Goal: Task Accomplishment & Management: Use online tool/utility

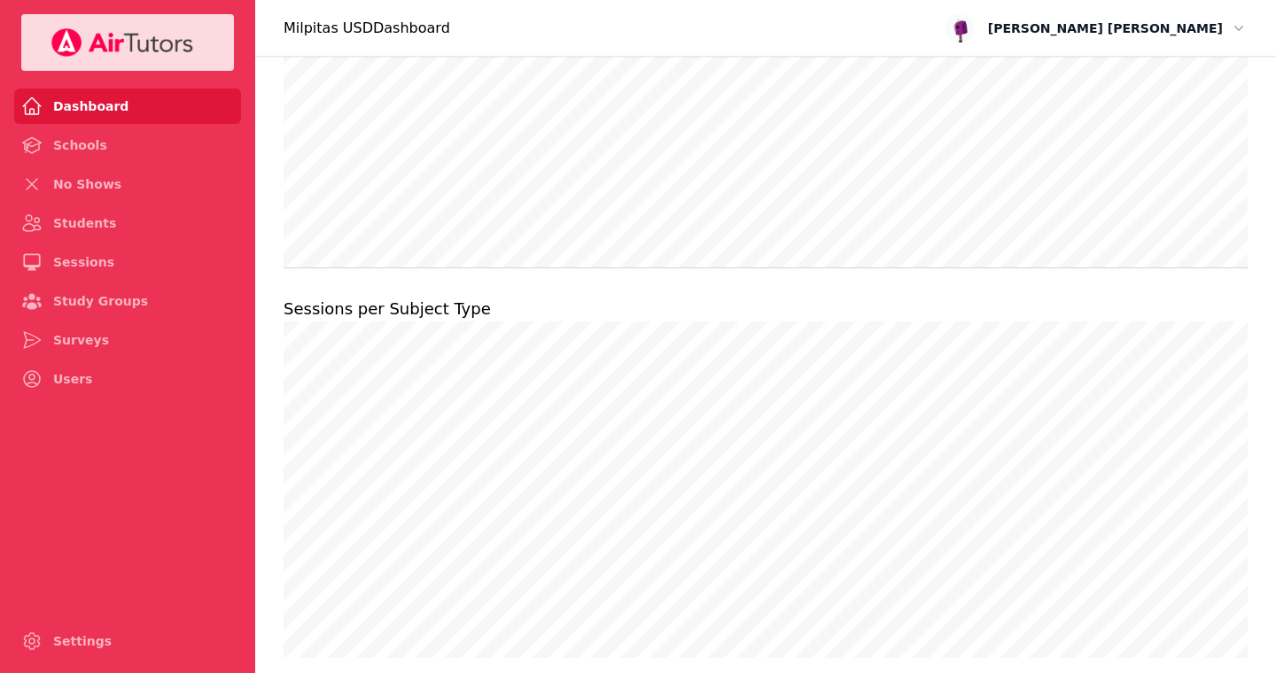
scroll to position [1349, 0]
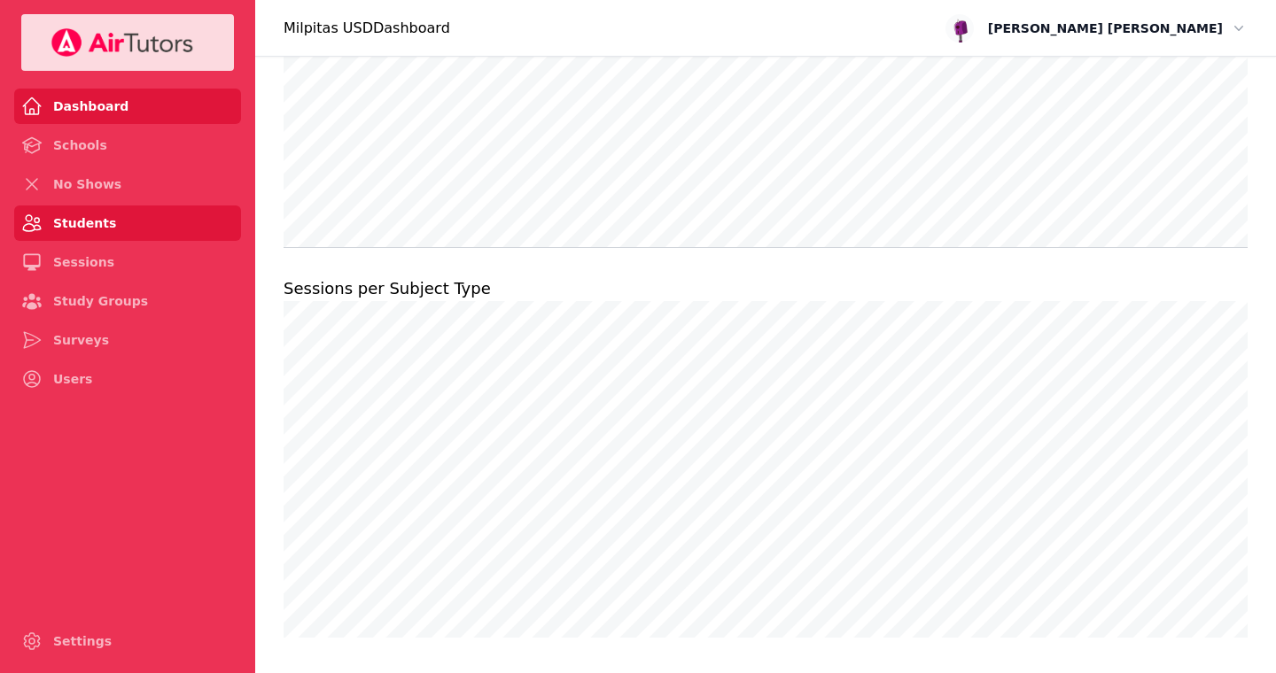
click at [85, 219] on link "Students" at bounding box center [127, 223] width 227 height 35
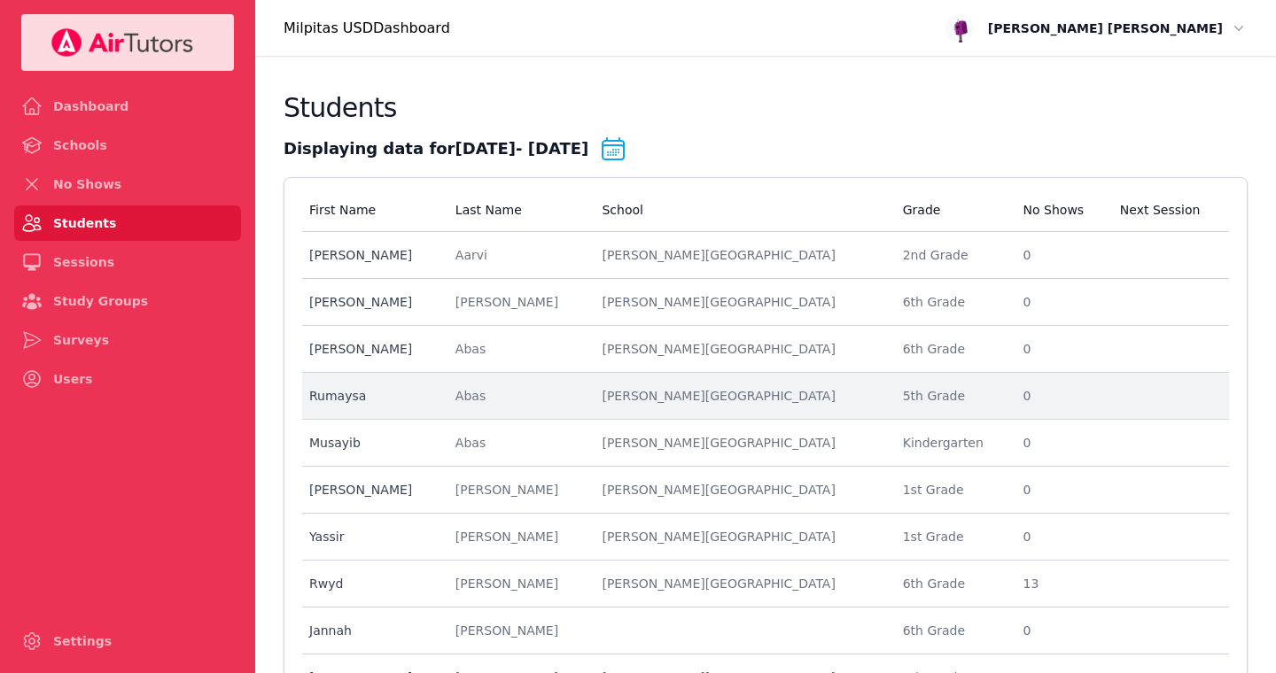
click at [439, 408] on td "First Name [PERSON_NAME]" at bounding box center [373, 396] width 143 height 47
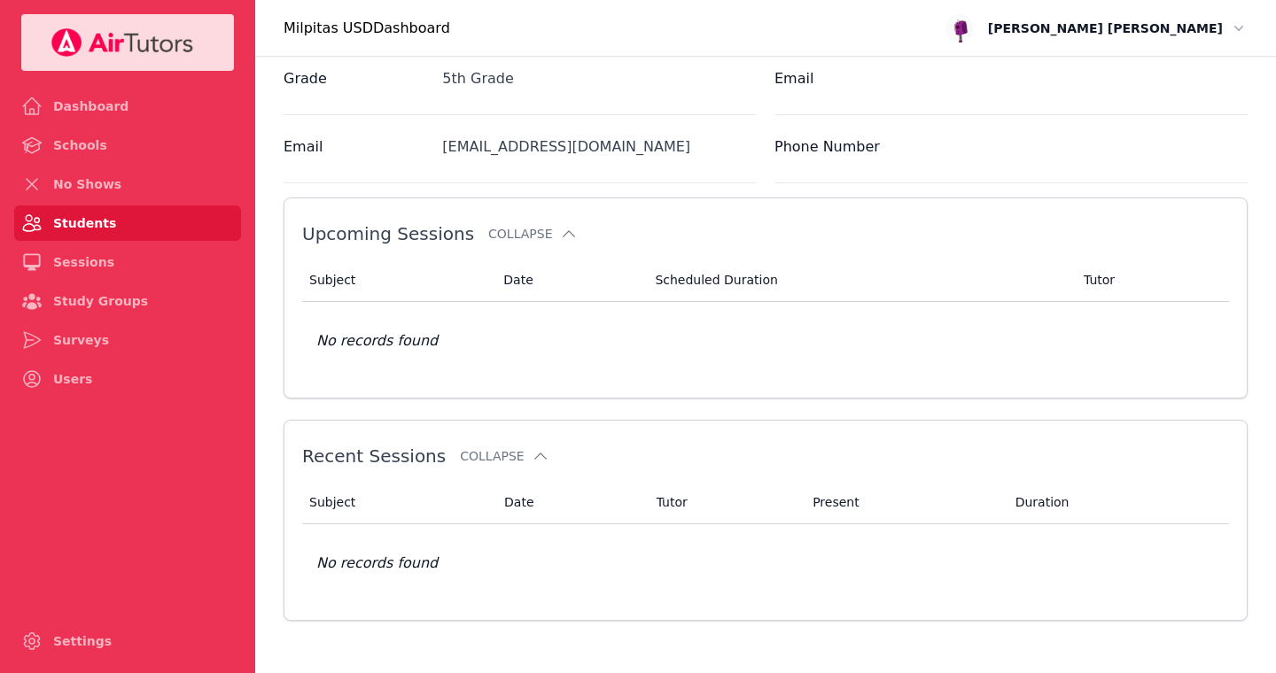
scroll to position [416, 0]
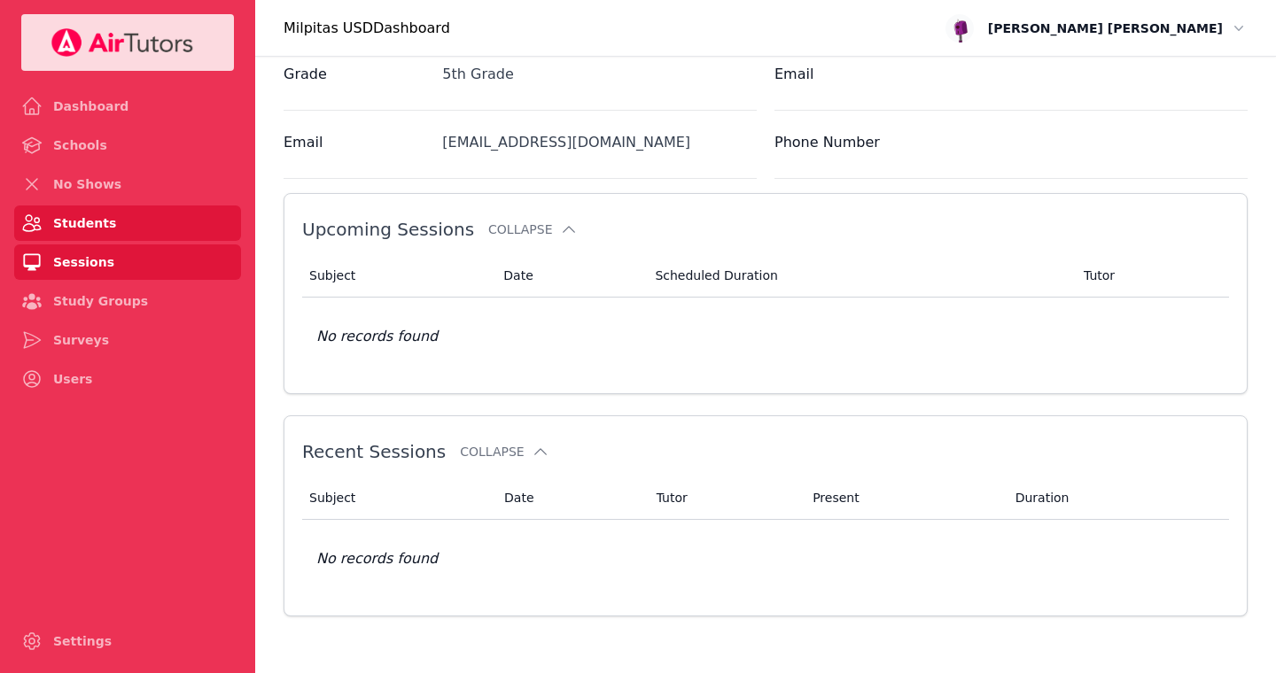
click at [78, 270] on link "Sessions" at bounding box center [127, 262] width 227 height 35
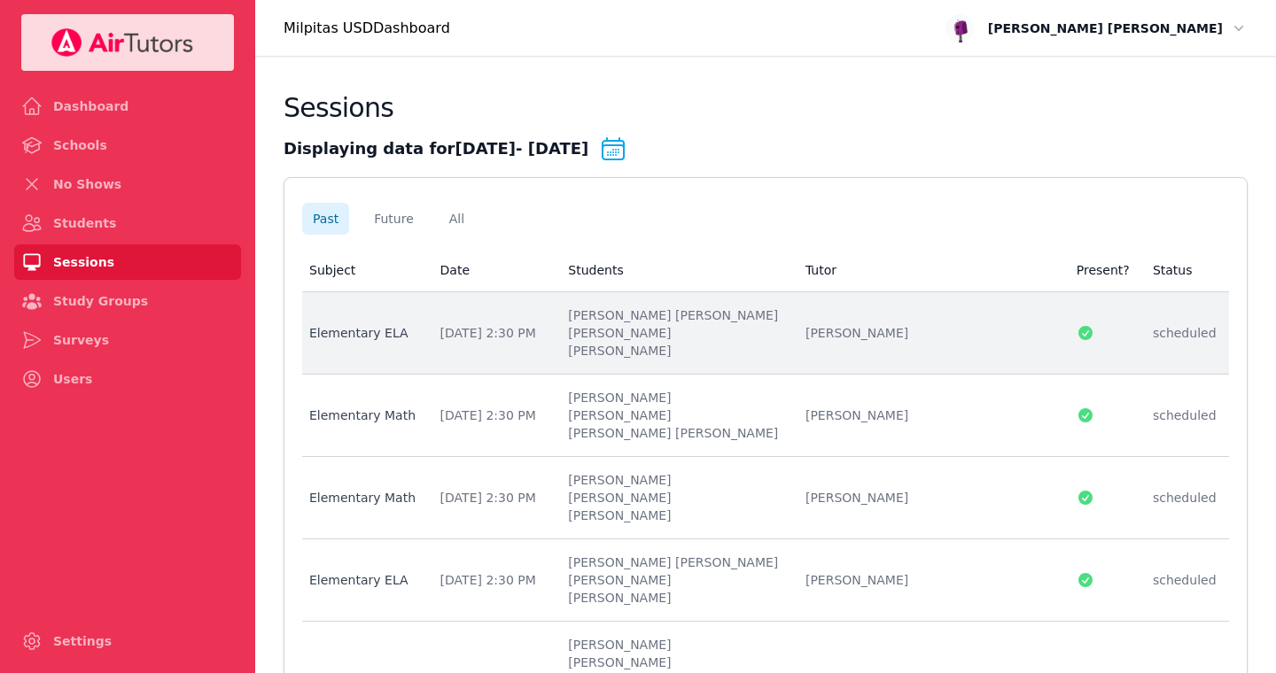
click at [722, 319] on li "[PERSON_NAME] [PERSON_NAME]" at bounding box center [676, 316] width 216 height 18
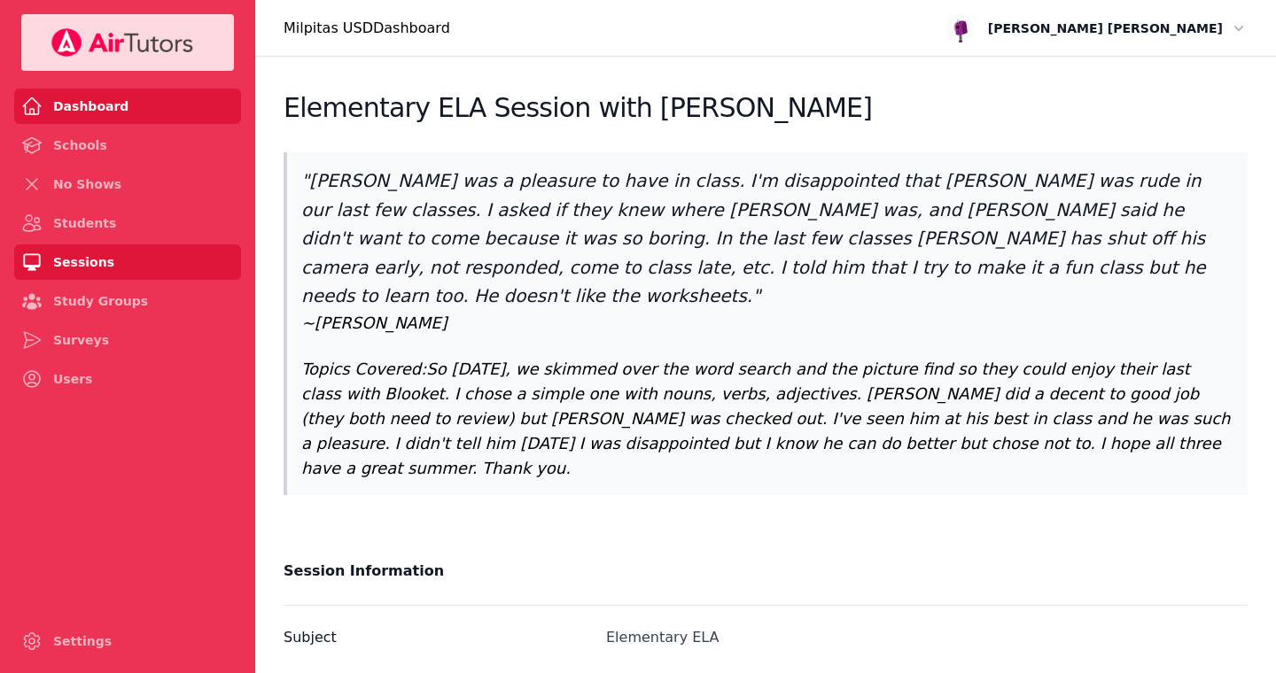
click at [98, 116] on link "Dashboard" at bounding box center [127, 106] width 227 height 35
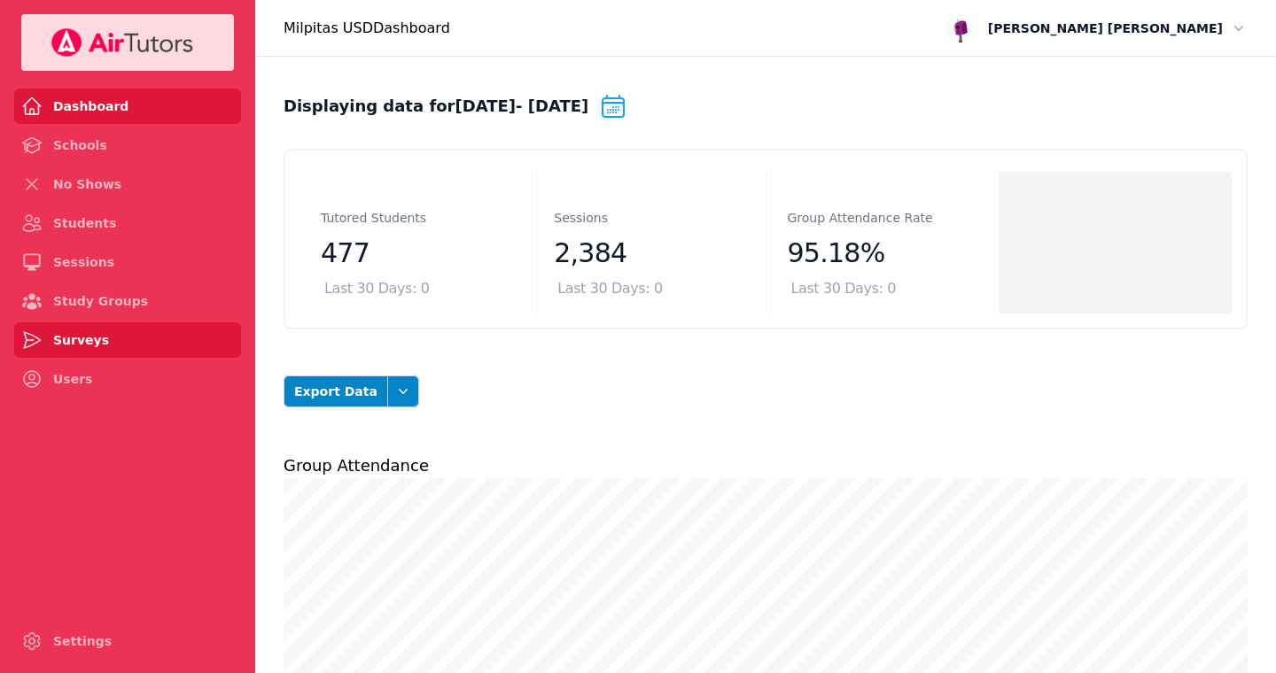
click at [97, 334] on link "Surveys" at bounding box center [127, 340] width 227 height 35
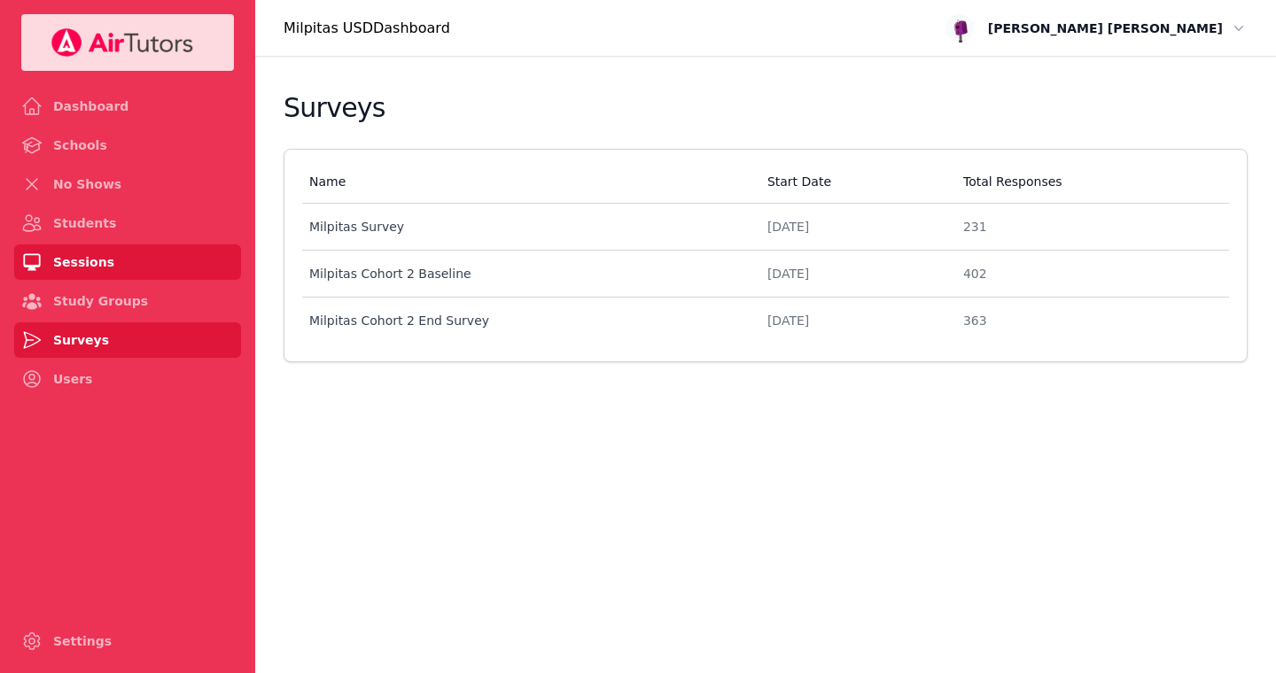
click at [127, 261] on link "Sessions" at bounding box center [127, 262] width 227 height 35
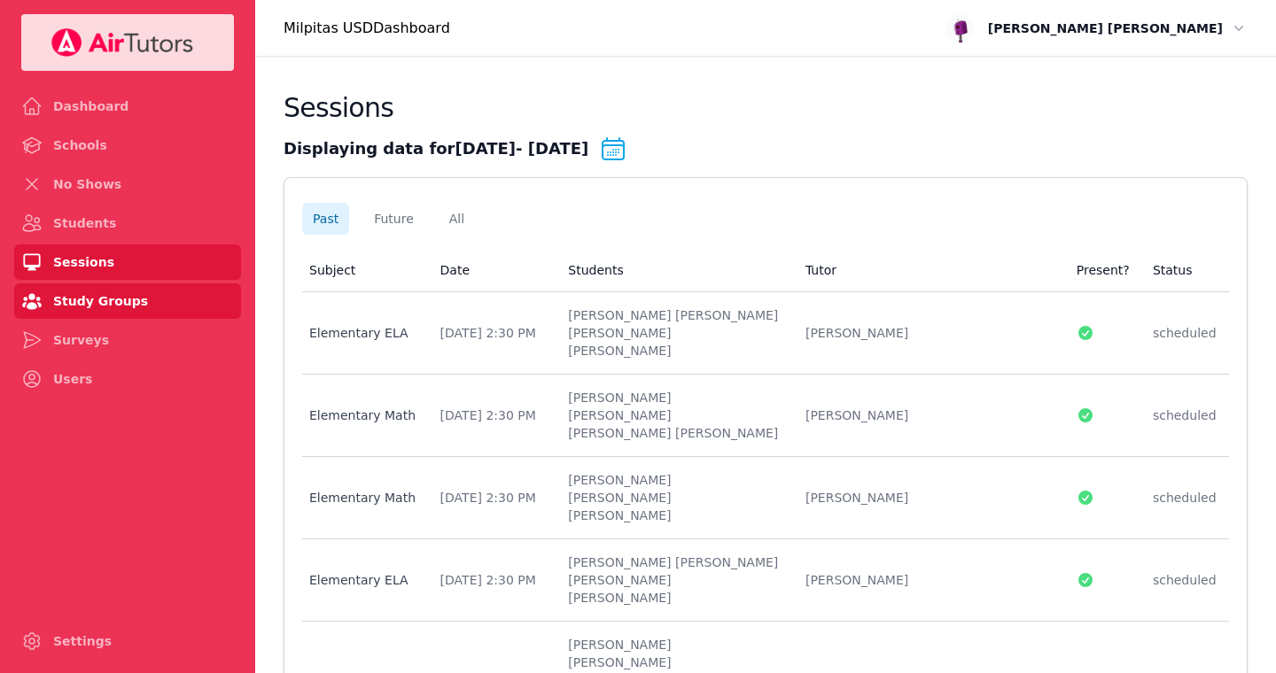
click at [122, 295] on link "Study Groups" at bounding box center [127, 301] width 227 height 35
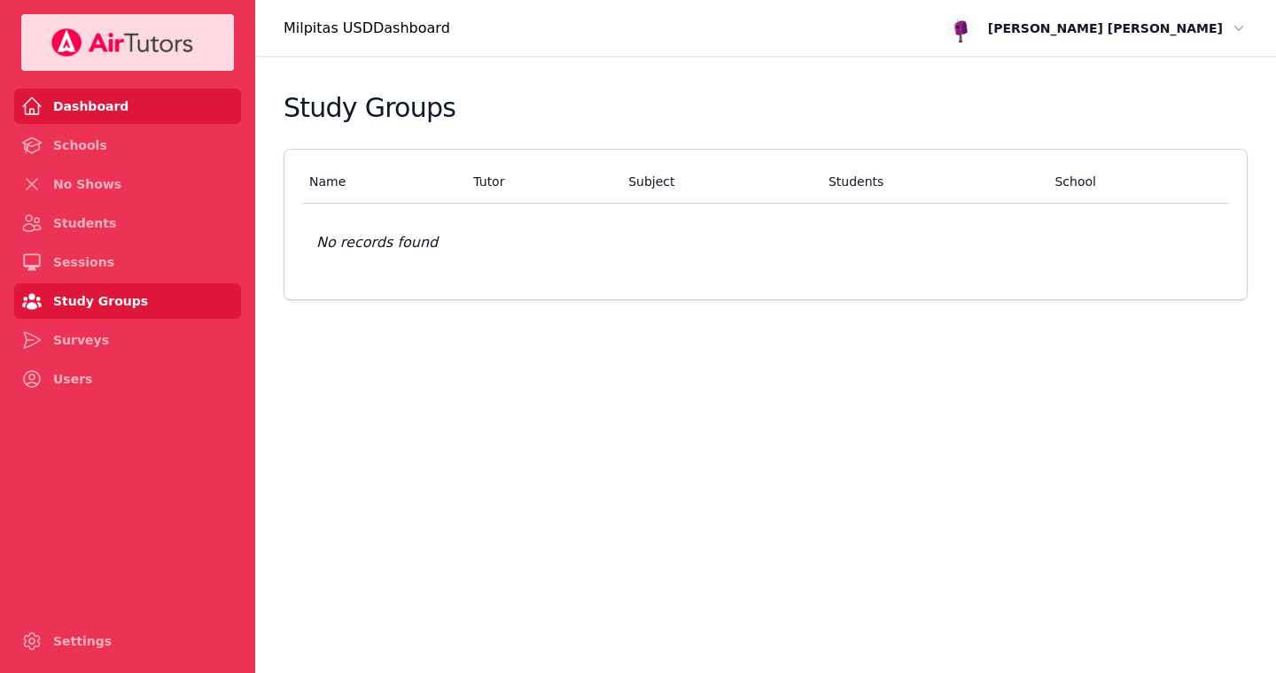
click at [86, 101] on link "Dashboard" at bounding box center [127, 106] width 227 height 35
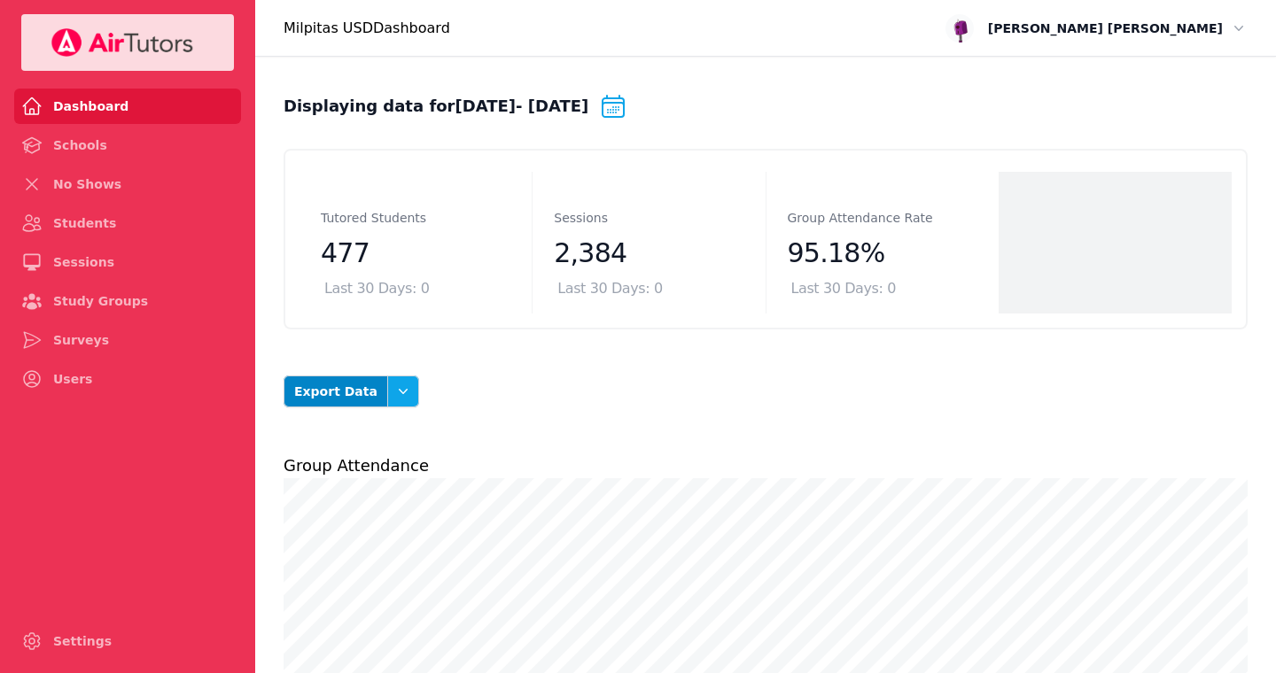
click at [394, 389] on icon "button" at bounding box center [403, 392] width 18 height 18
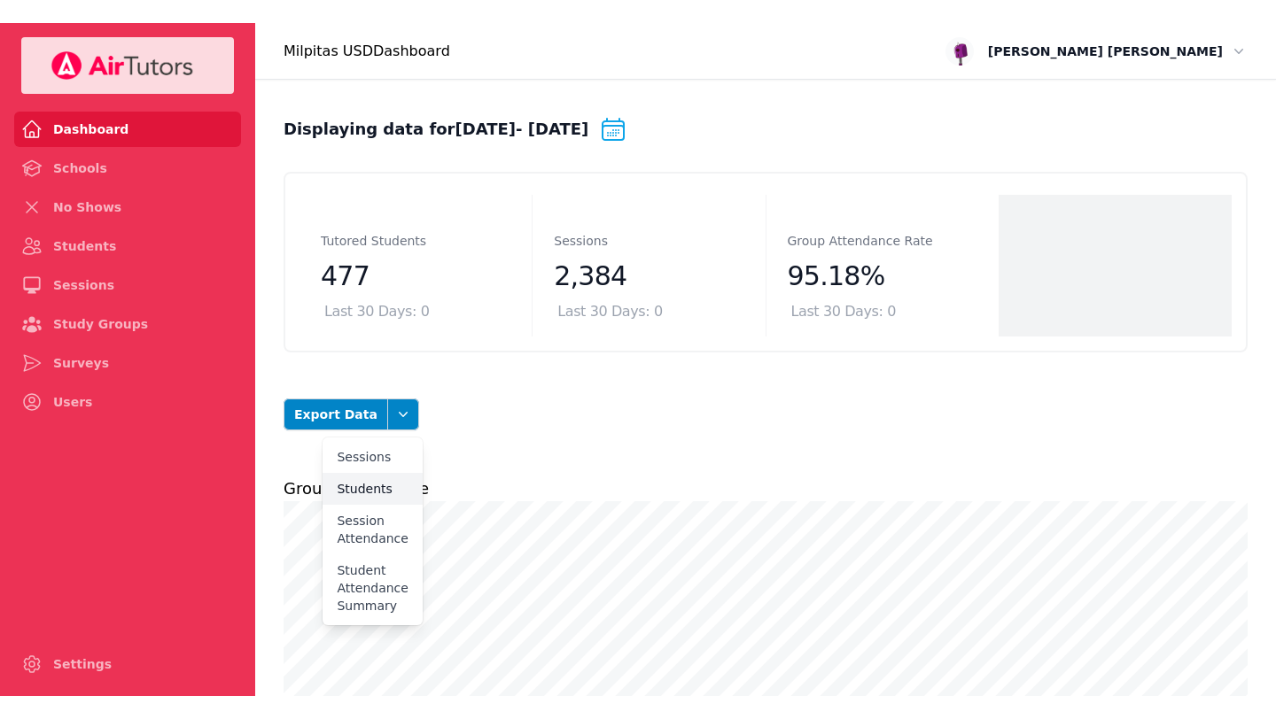
scroll to position [9, 0]
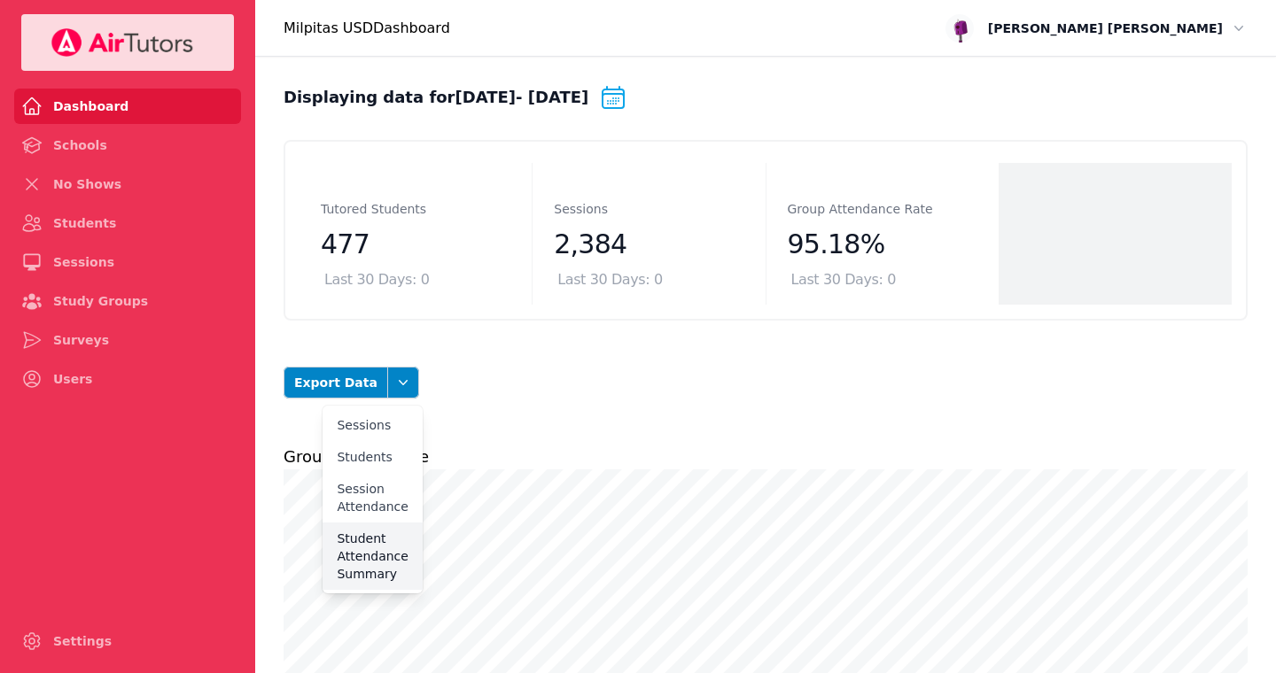
click at [365, 539] on button "Student Attendance Summary" at bounding box center [372, 556] width 99 height 67
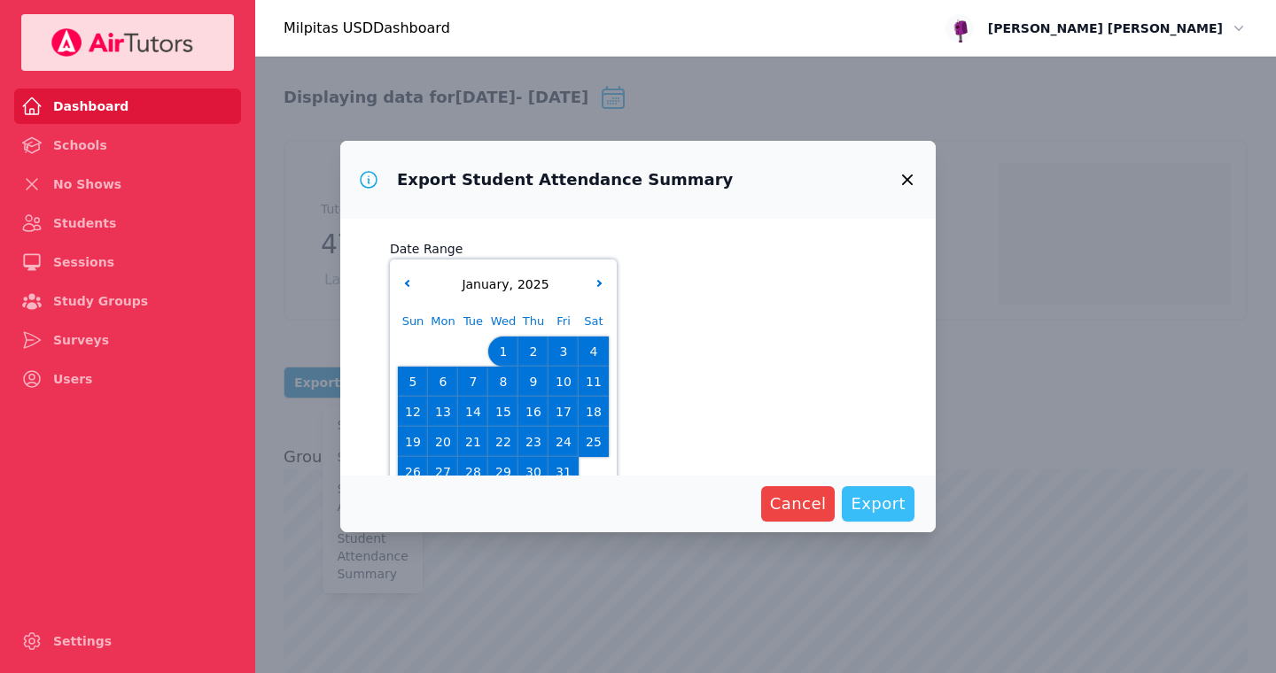
click at [866, 509] on span "Export" at bounding box center [878, 504] width 55 height 25
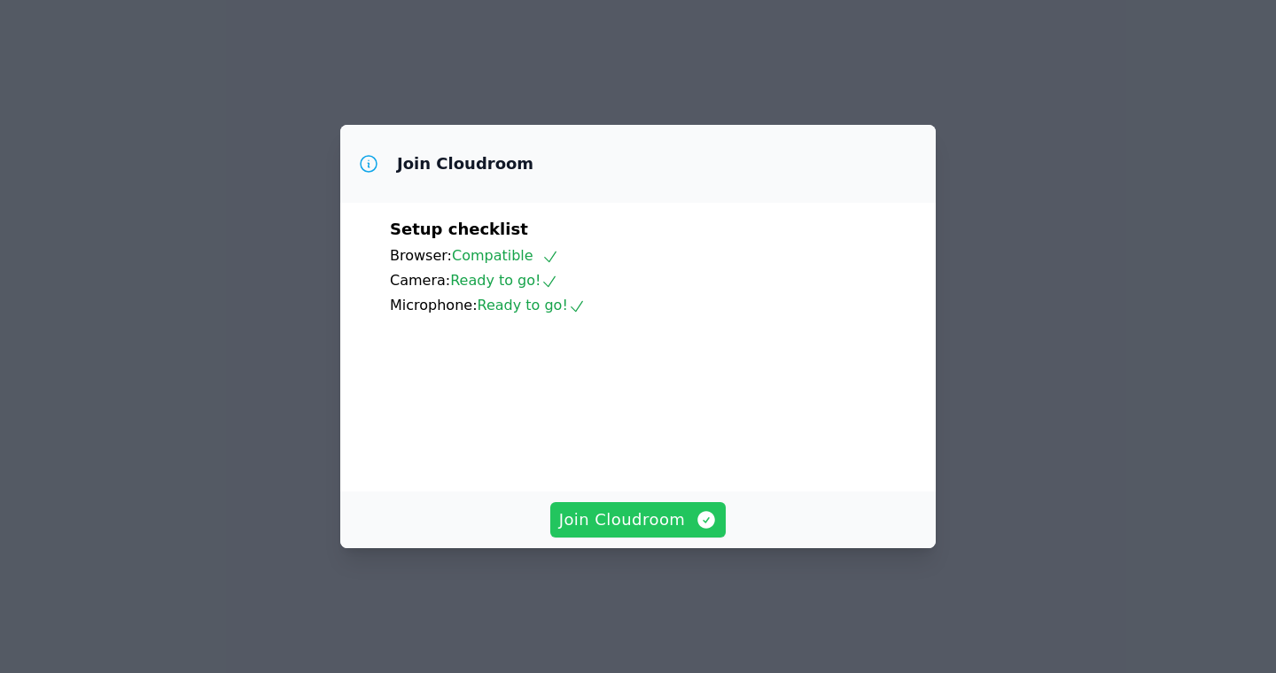
click at [609, 533] on span "Join Cloudroom" at bounding box center [638, 520] width 159 height 25
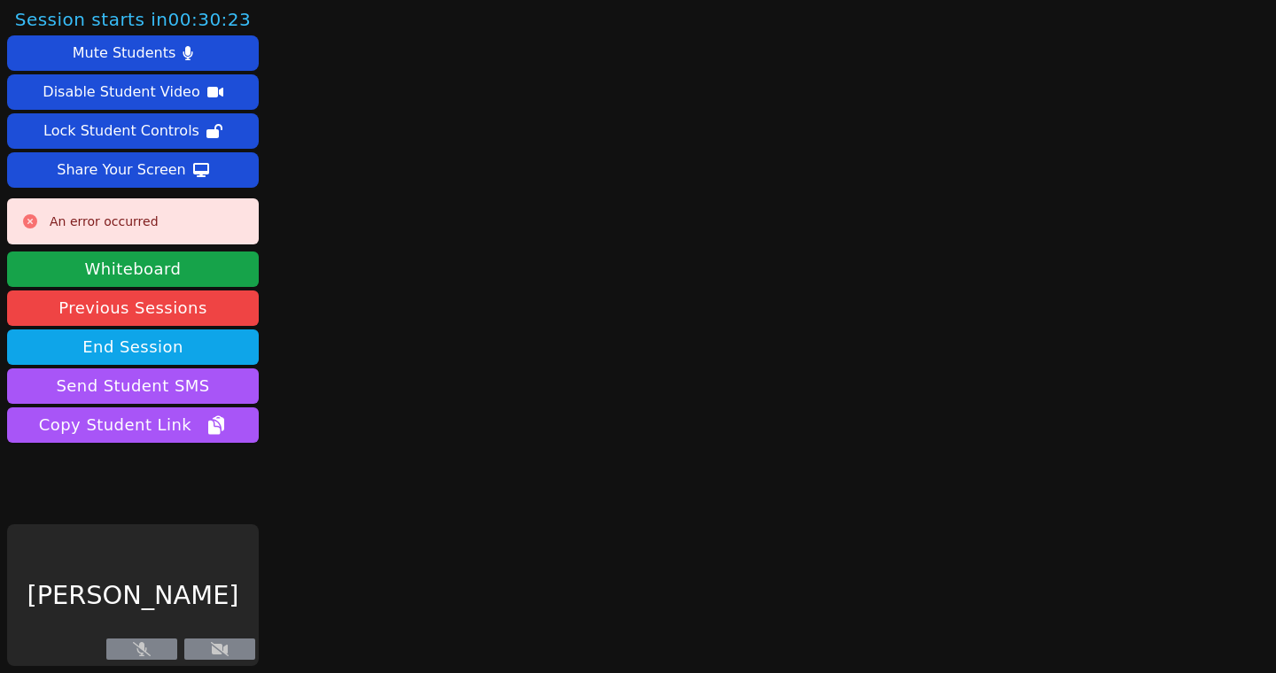
click at [226, 648] on icon at bounding box center [220, 649] width 18 height 14
click at [159, 647] on button at bounding box center [141, 649] width 71 height 21
click at [233, 644] on button at bounding box center [219, 649] width 71 height 21
click at [232, 651] on button at bounding box center [219, 649] width 71 height 21
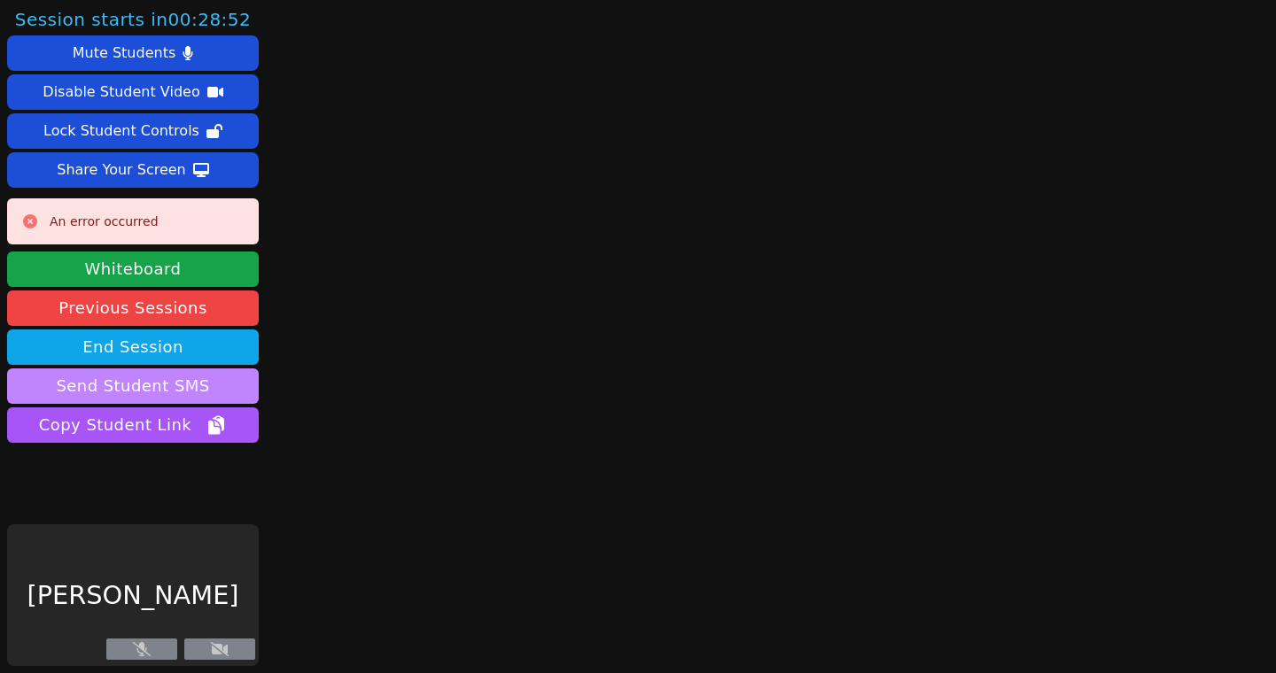
click at [167, 373] on button "Send Student SMS" at bounding box center [133, 386] width 252 height 35
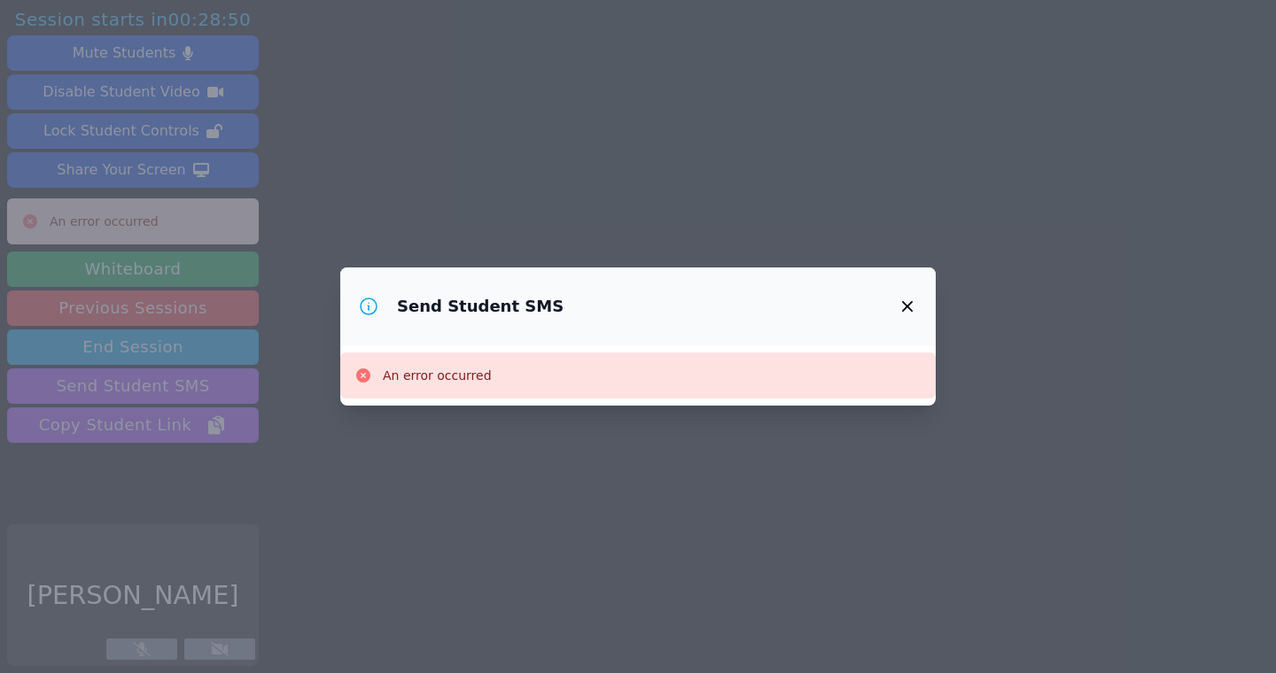
click at [908, 309] on icon "button" at bounding box center [907, 306] width 21 height 21
